Goal: Register for event/course

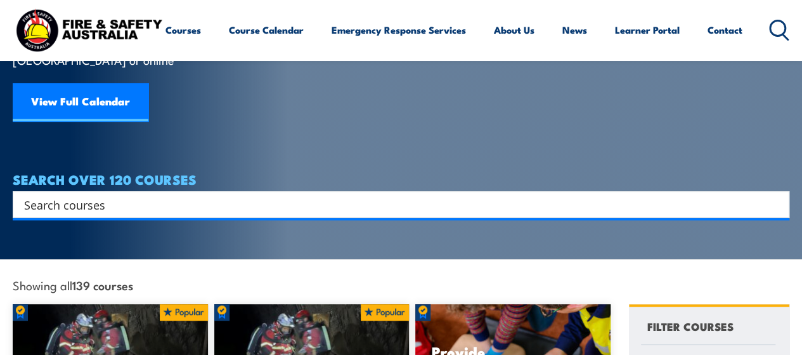
scroll to position [127, 0]
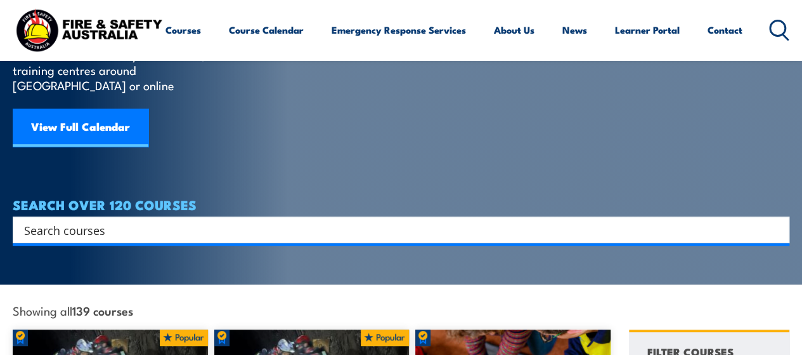
click at [103, 220] on input "Search input" at bounding box center [393, 229] width 738 height 19
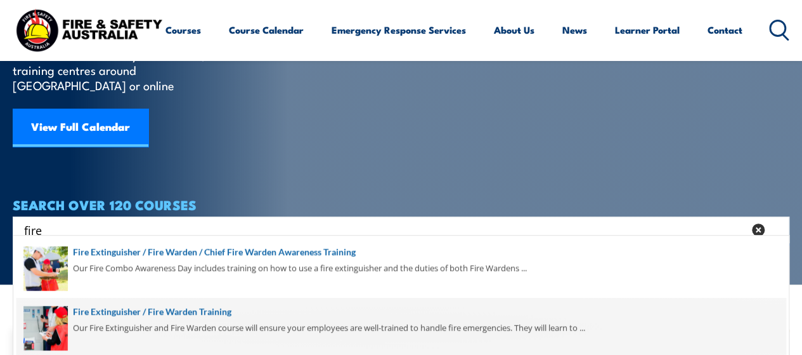
type input "fire"
click at [150, 309] on span at bounding box center [400, 328] width 769 height 60
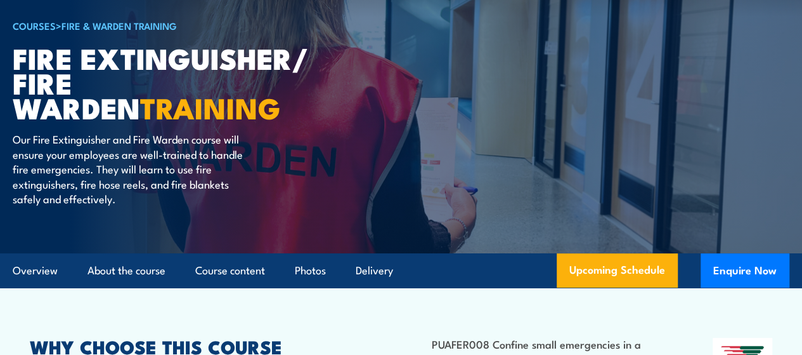
scroll to position [63, 0]
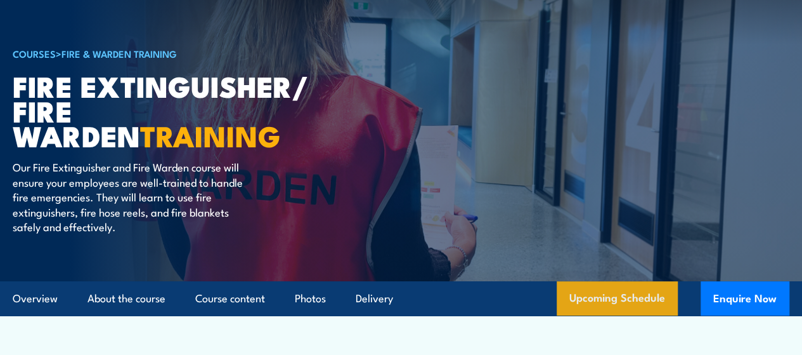
click at [609, 315] on link "Upcoming Schedule" at bounding box center [617, 298] width 121 height 34
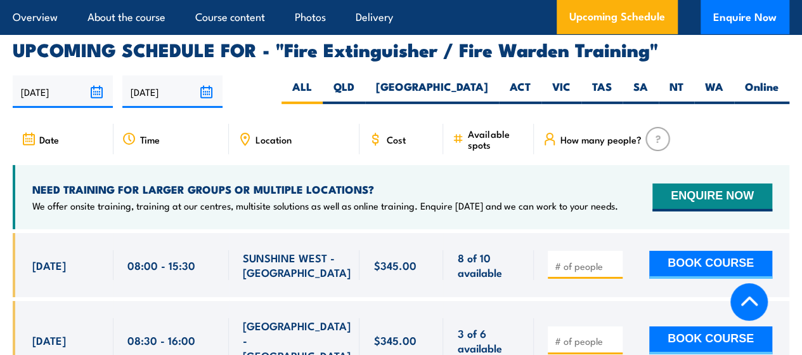
scroll to position [2002, 0]
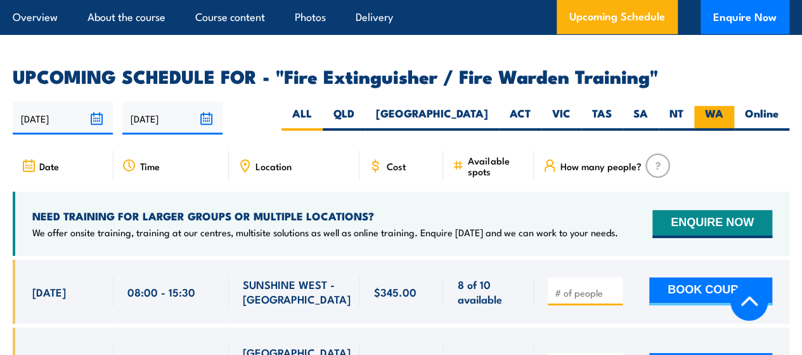
click at [719, 106] on label "WA" at bounding box center [715, 118] width 40 height 25
click at [724, 106] on input "WA" at bounding box center [728, 110] width 8 height 8
radio input "true"
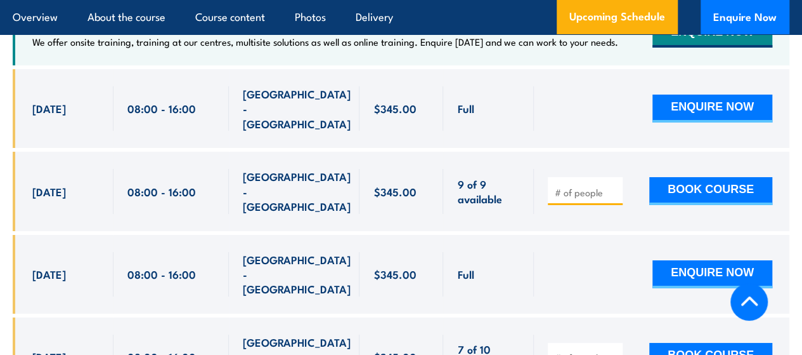
scroll to position [2256, 0]
